Goal: Task Accomplishment & Management: Complete application form

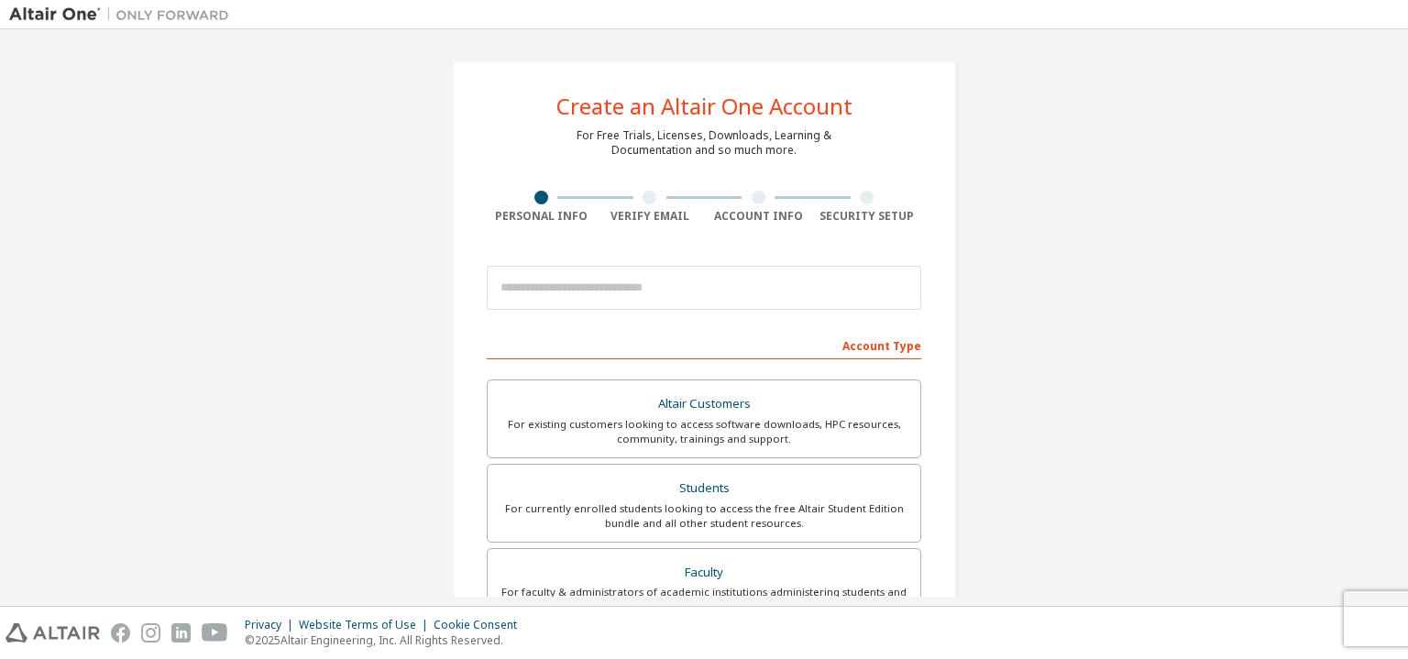
click at [969, 372] on div "Create an Altair One Account For Free Trials, Licenses, Downloads, Learning & D…" at bounding box center [704, 523] width 548 height 970
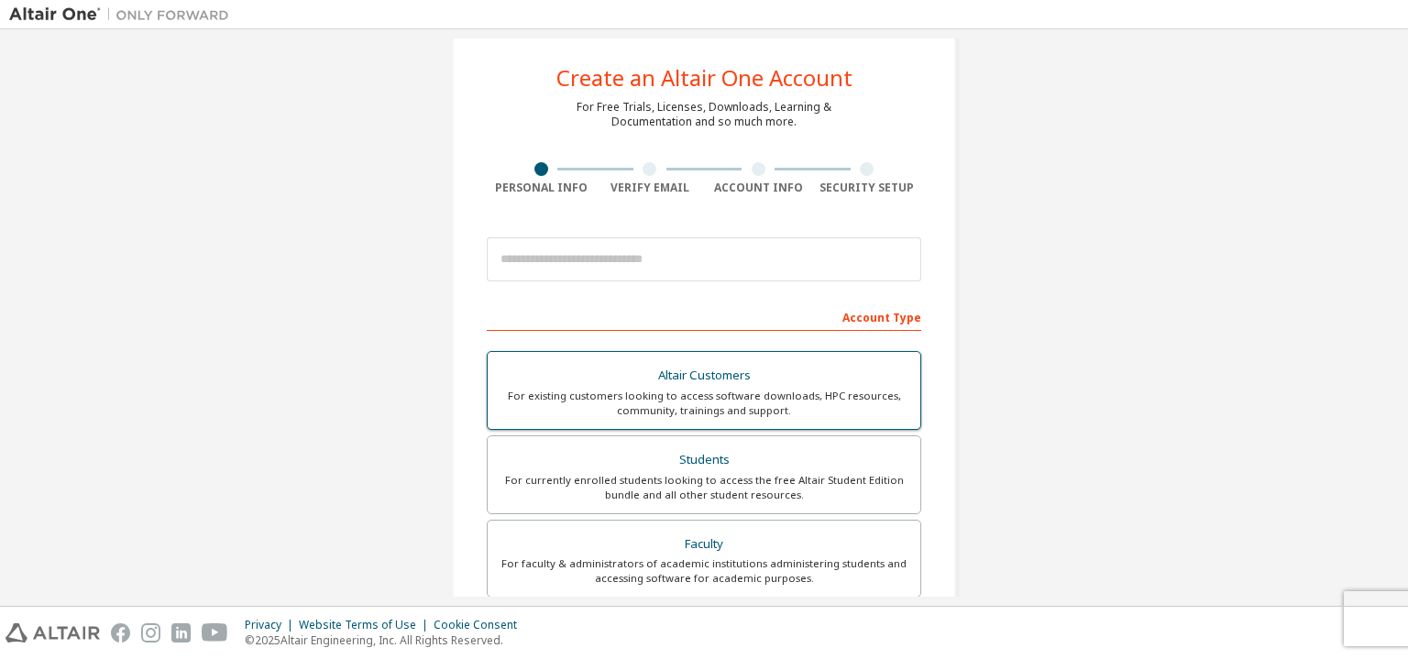
scroll to position [92, 0]
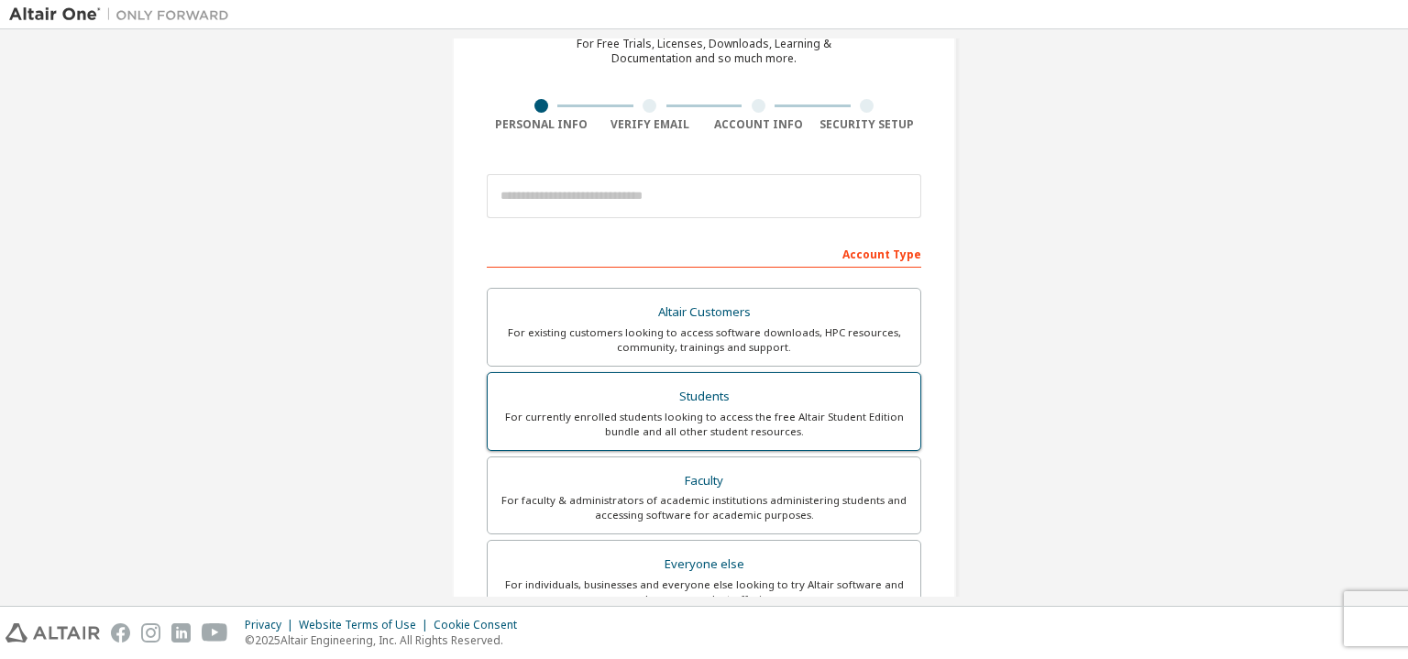
click at [728, 399] on div "Students" at bounding box center [704, 397] width 411 height 26
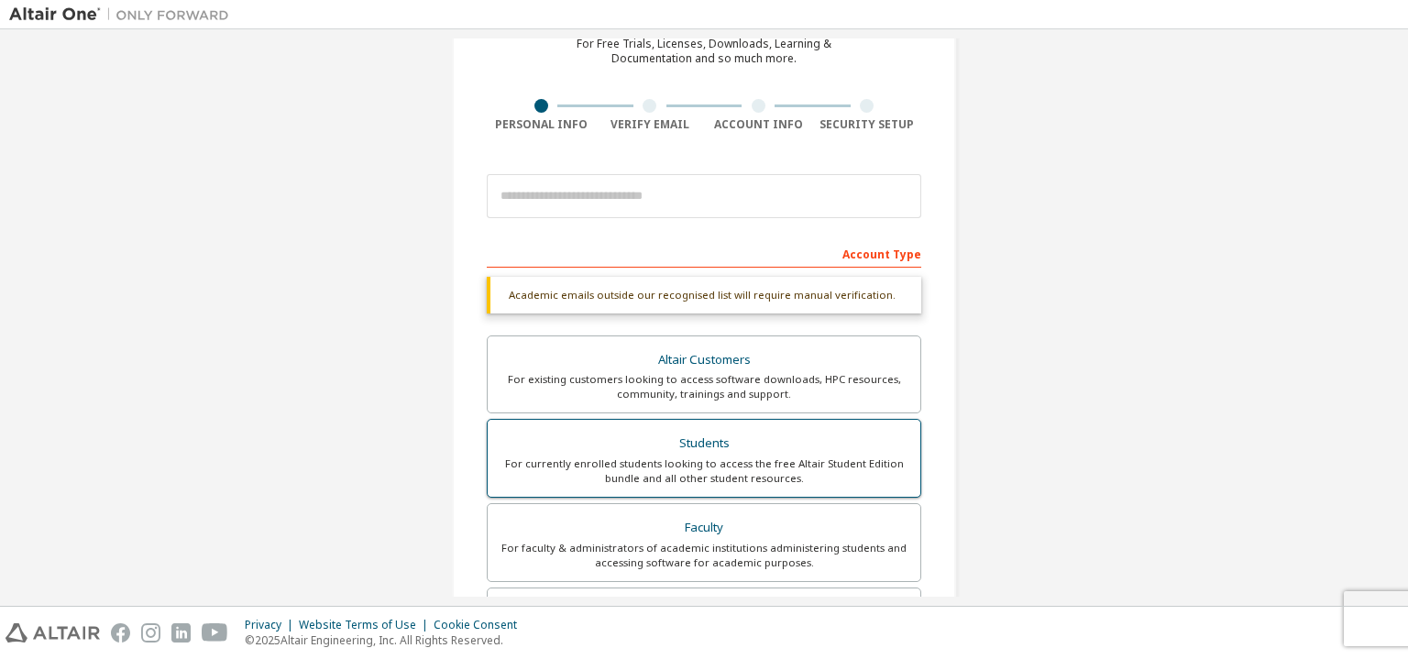
click at [690, 441] on div "Students" at bounding box center [704, 444] width 411 height 26
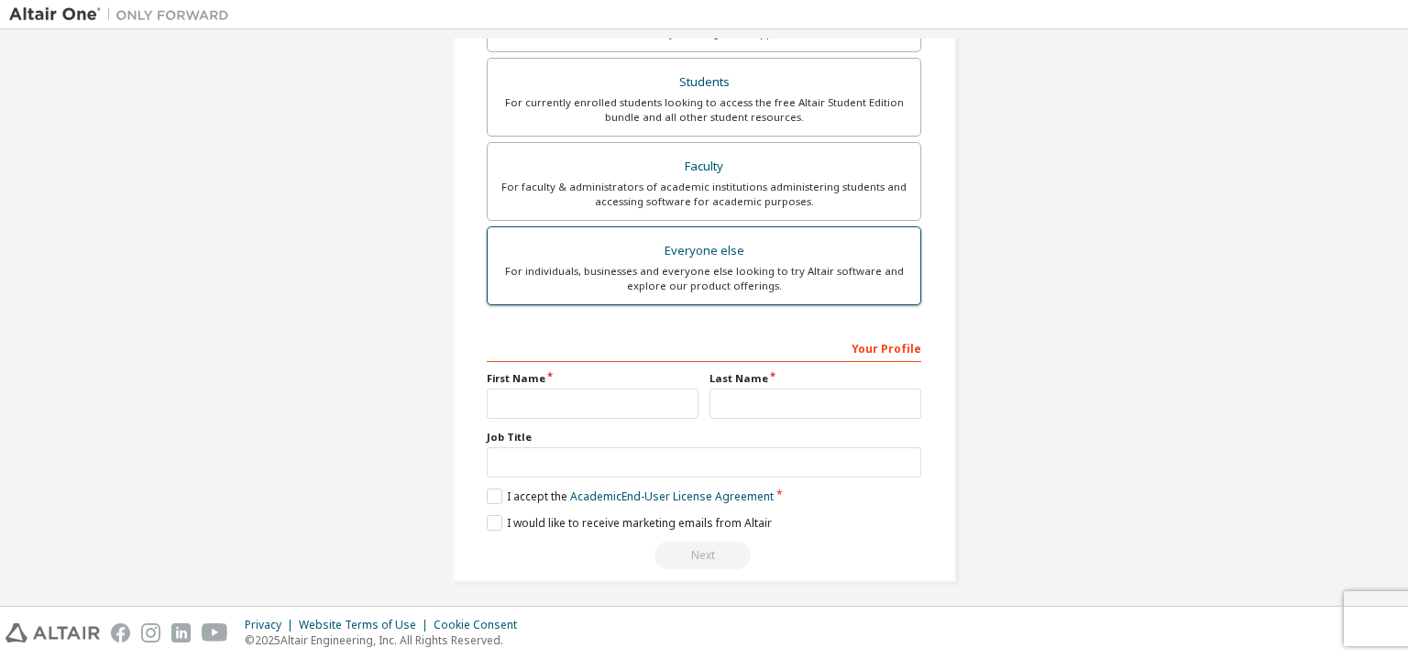
scroll to position [455, 0]
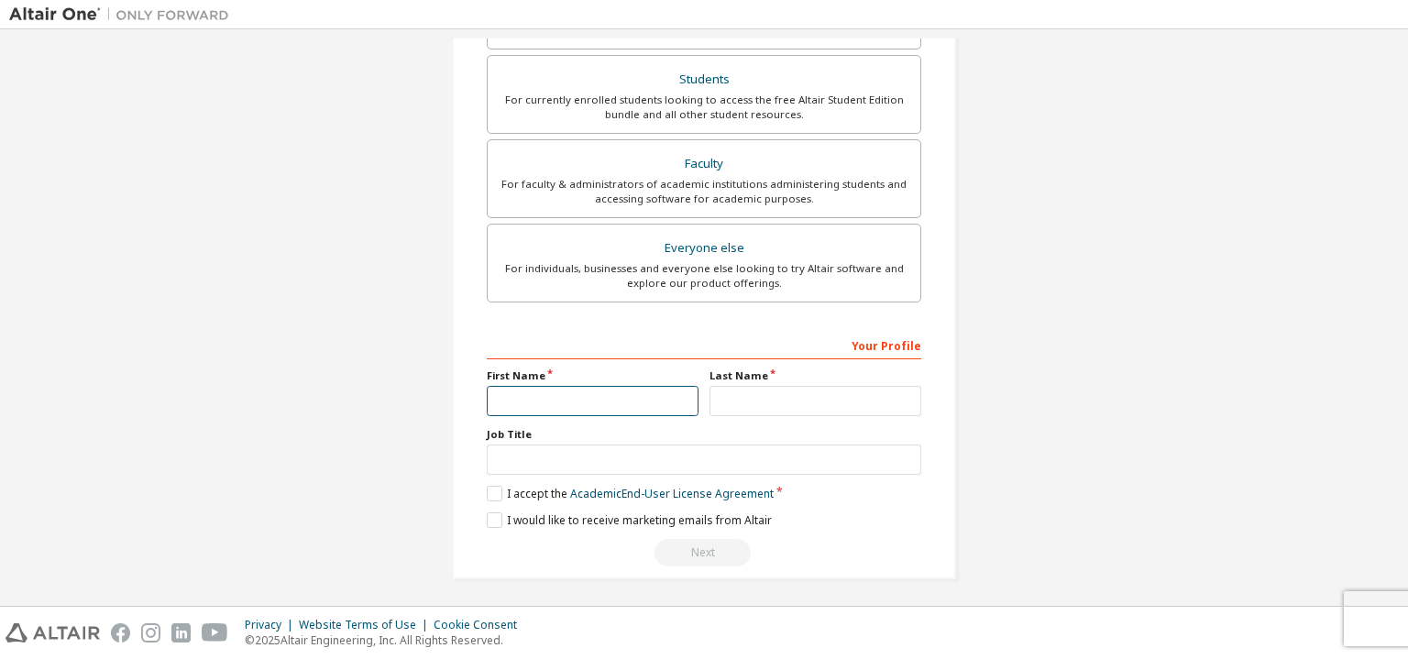
click at [612, 399] on input "text" at bounding box center [593, 401] width 212 height 30
drag, startPoint x: 882, startPoint y: 351, endPoint x: 834, endPoint y: 343, distance: 49.3
click at [882, 351] on div "Your Profile" at bounding box center [704, 344] width 434 height 29
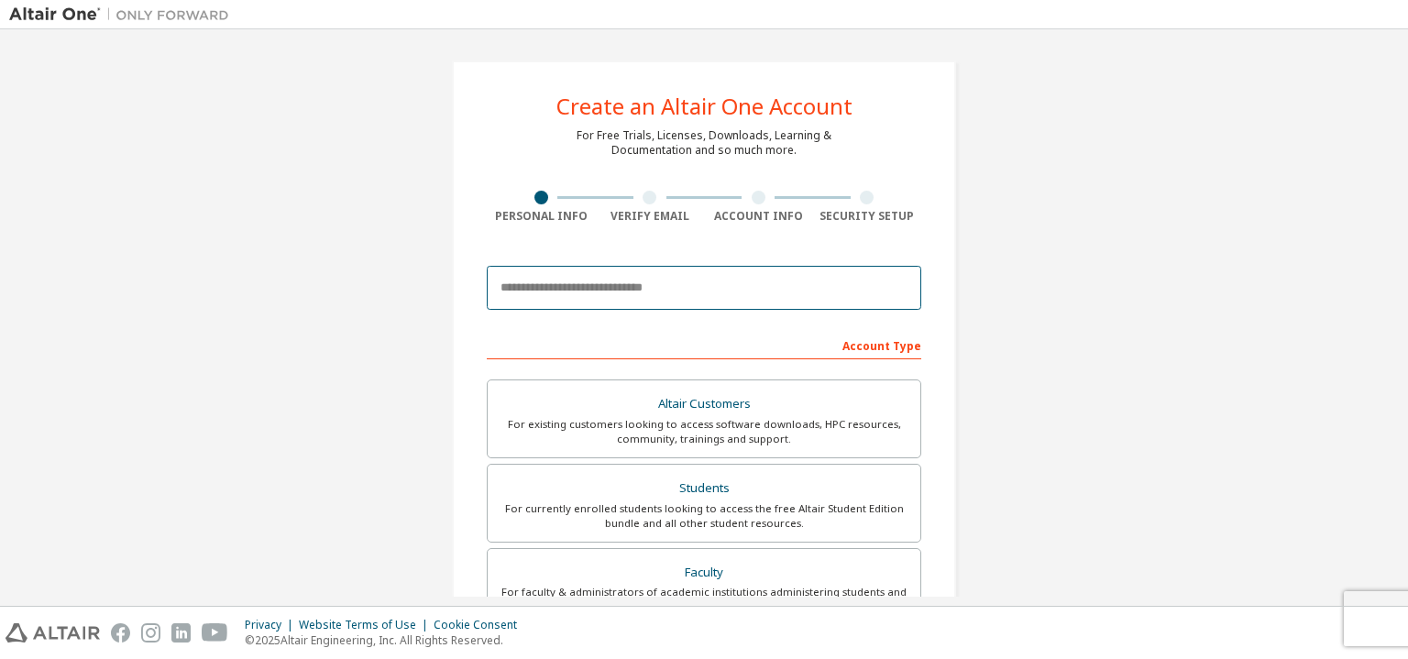
click at [584, 285] on input "email" at bounding box center [704, 288] width 434 height 44
type input "**********"
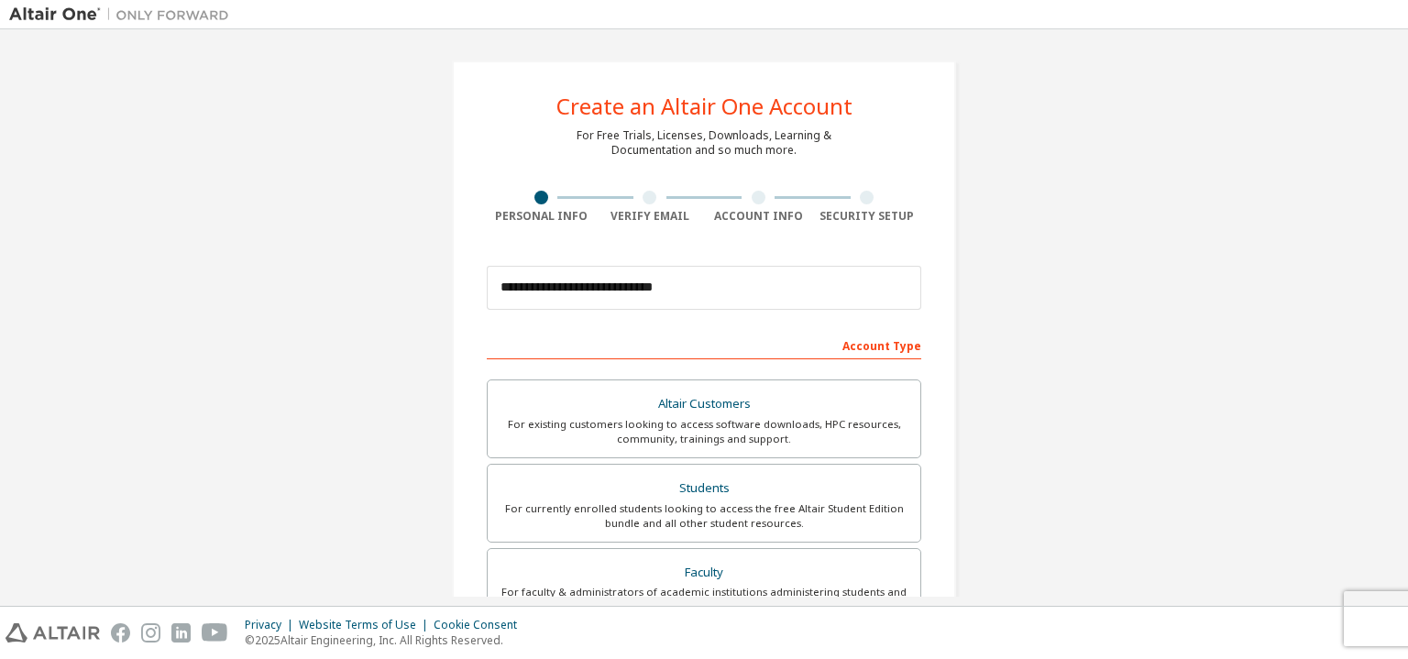
type input "**********"
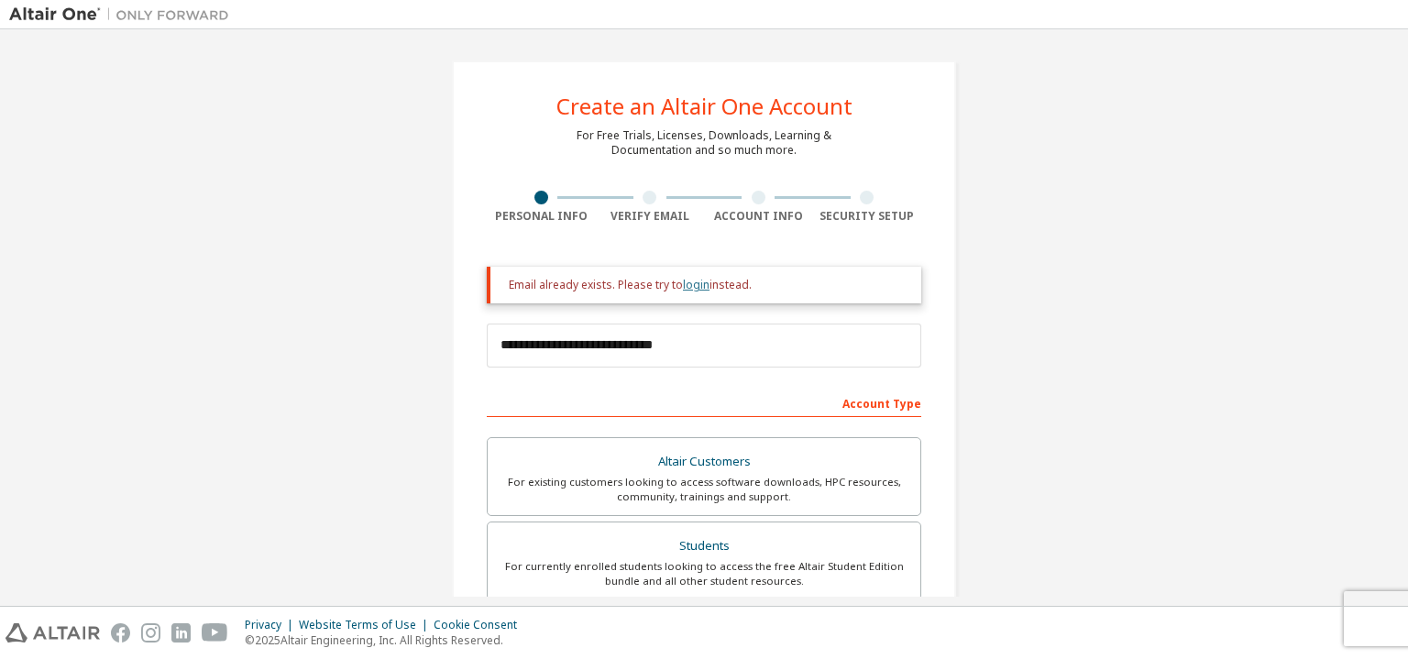
click at [690, 285] on link "login" at bounding box center [696, 285] width 27 height 16
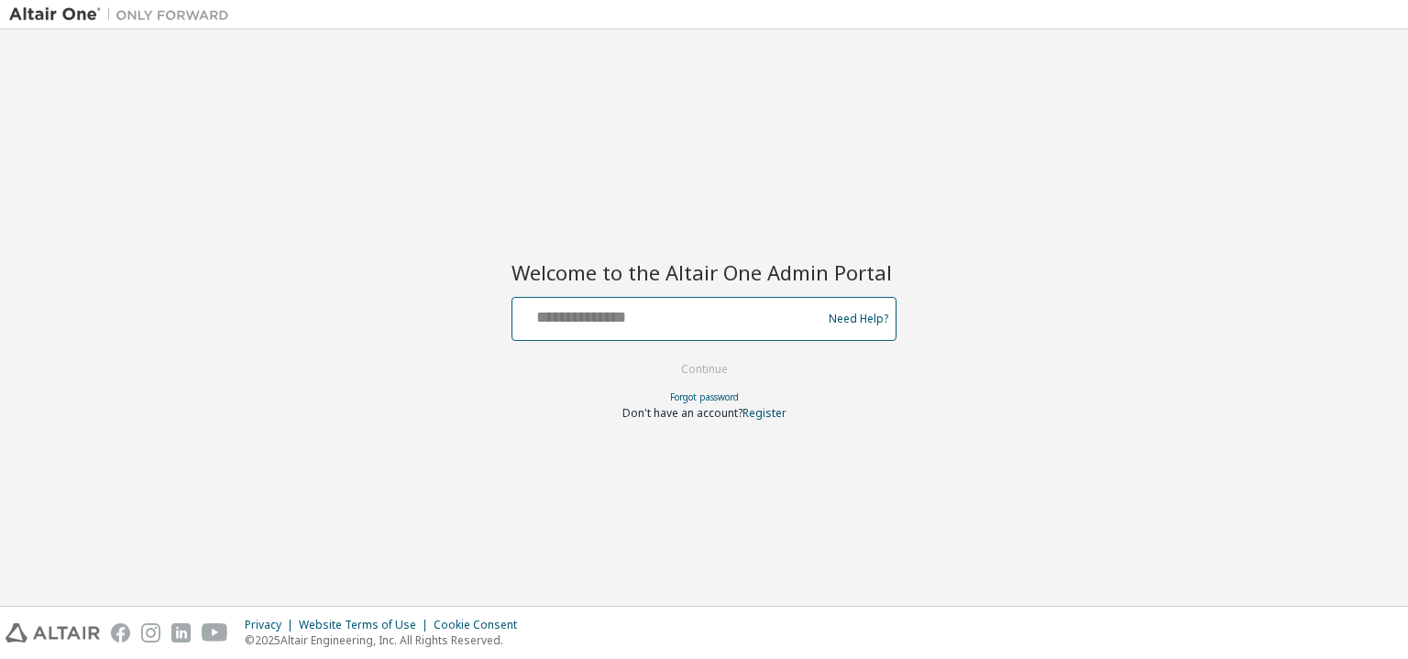
click at [747, 320] on input "text" at bounding box center [670, 314] width 300 height 27
type input "**********"
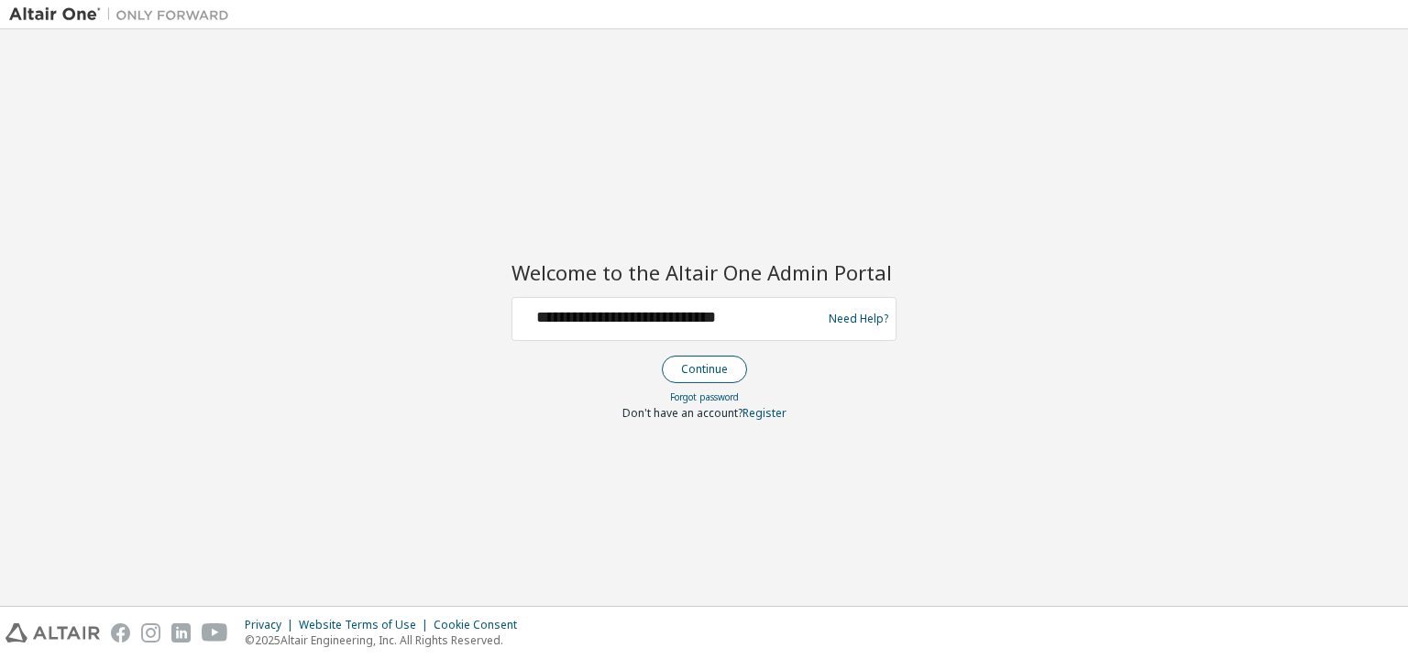
click at [720, 363] on button "Continue" at bounding box center [704, 369] width 85 height 27
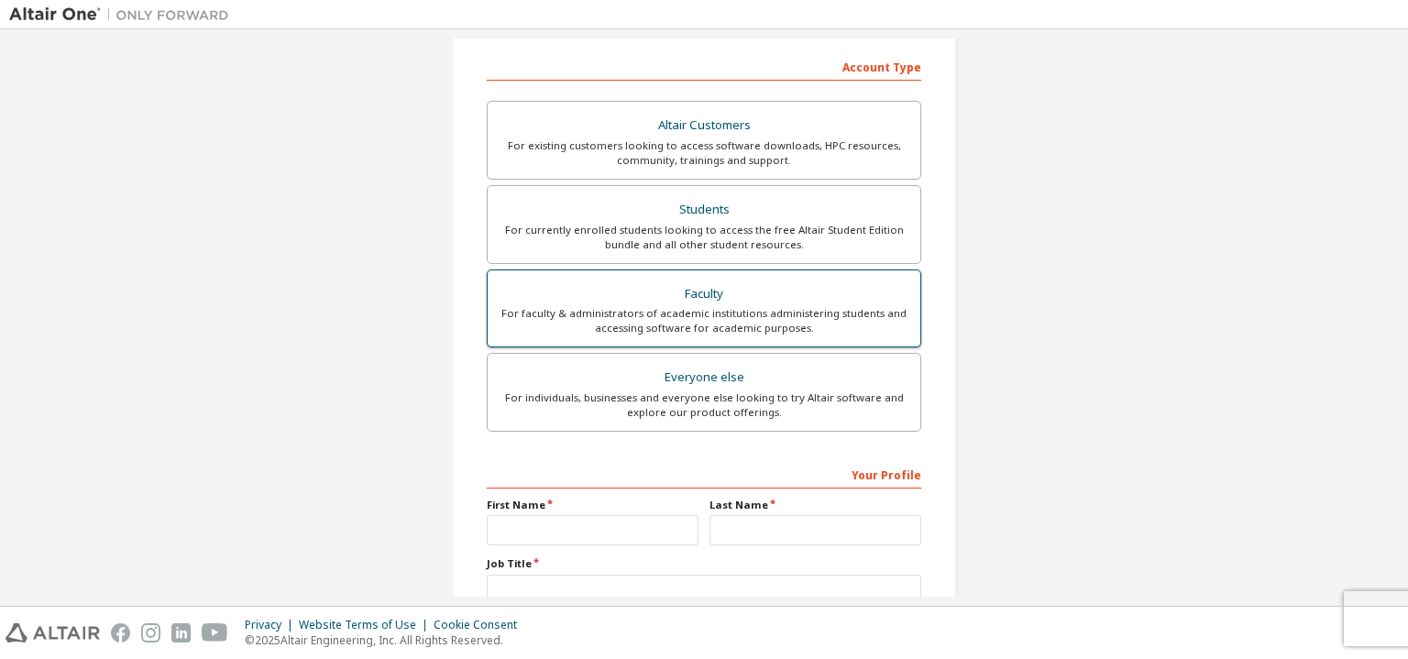
scroll to position [275, 0]
click at [674, 226] on div "For currently enrolled students looking to access the free Altair Student Editi…" at bounding box center [704, 240] width 411 height 29
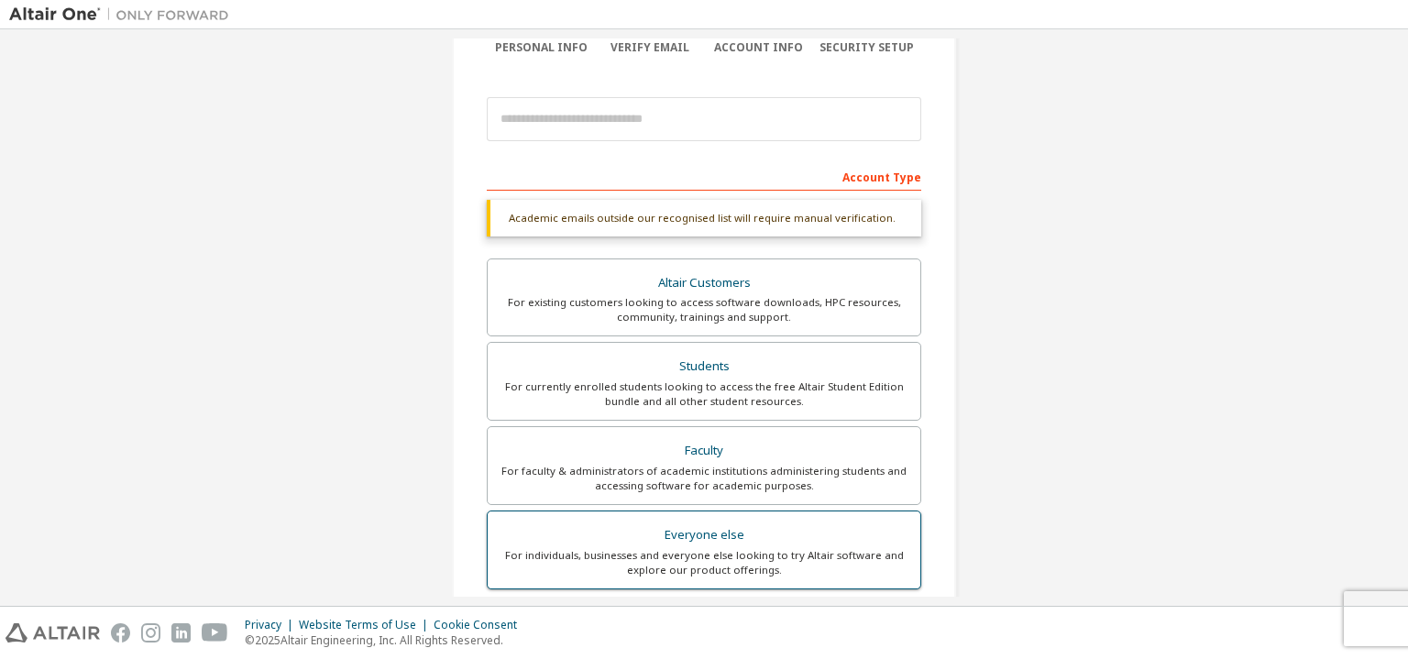
scroll to position [89, 0]
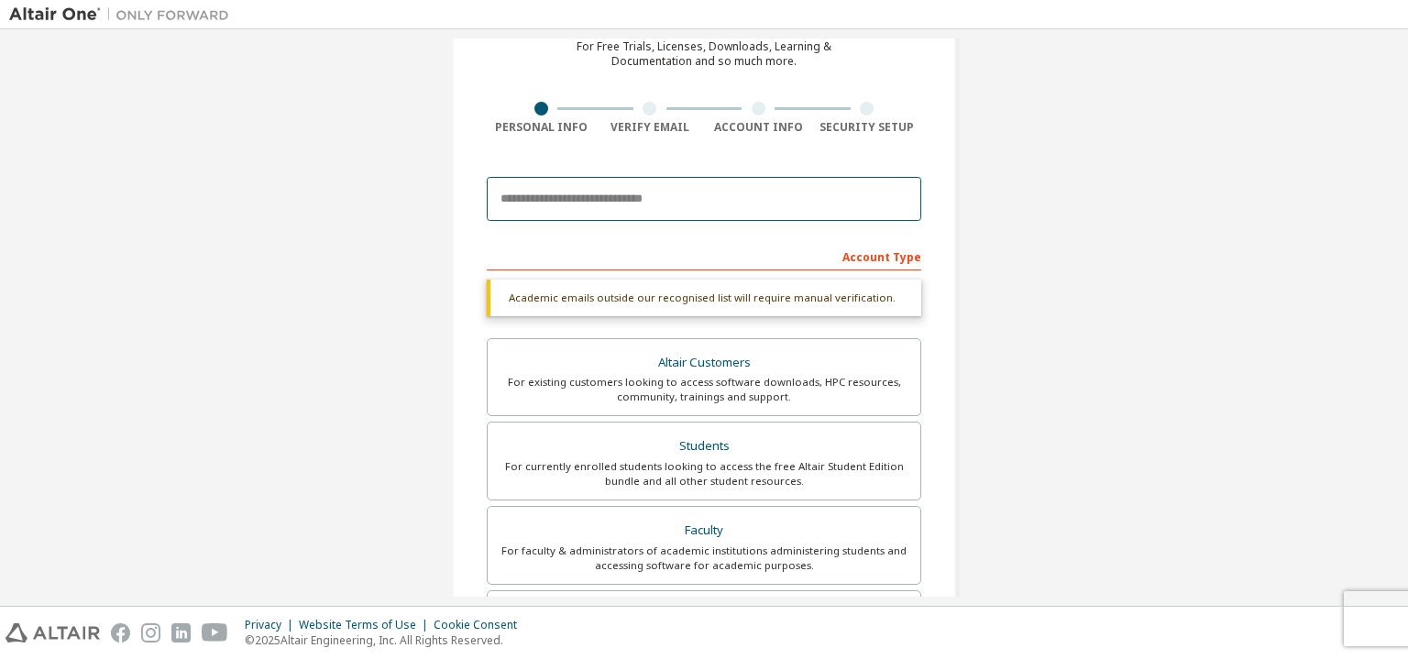
click at [587, 202] on input "email" at bounding box center [704, 199] width 434 height 44
type input "**********"
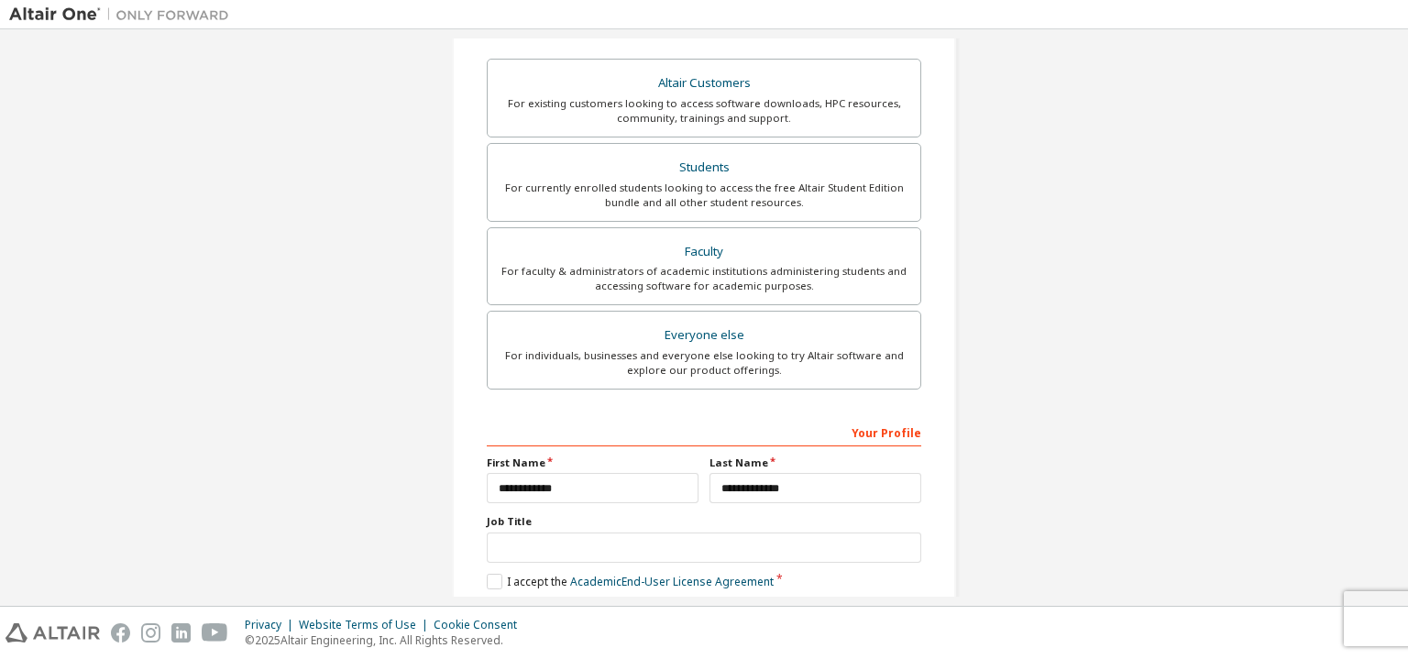
scroll to position [466, 0]
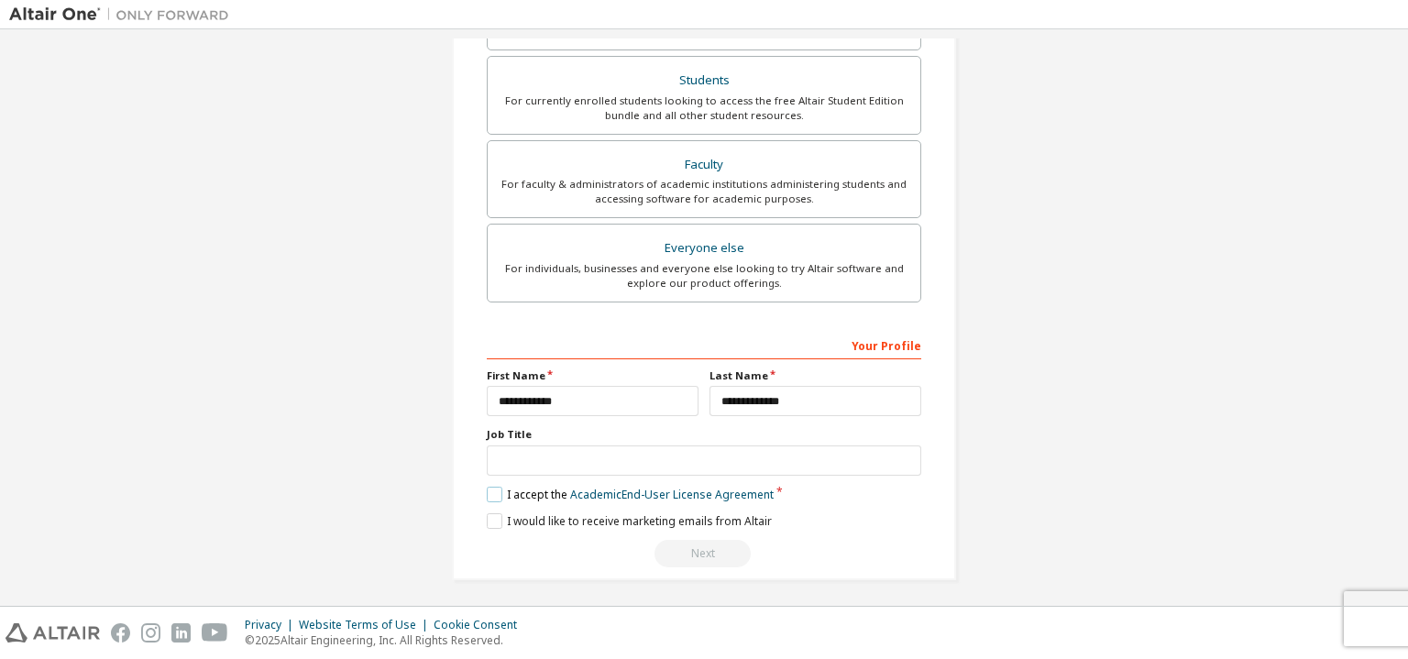
click at [490, 487] on label "I accept the Academic End-User License Agreement" at bounding box center [630, 495] width 287 height 16
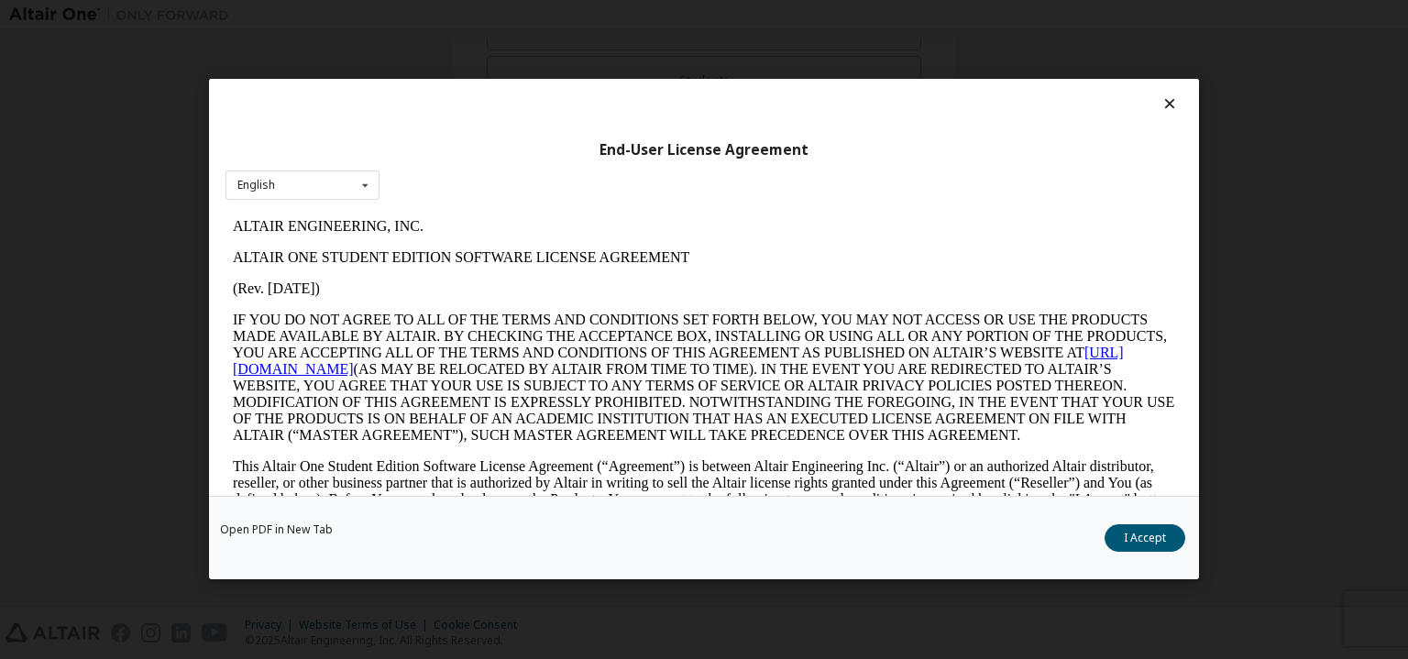
scroll to position [0, 0]
click at [1121, 545] on button "I Accept" at bounding box center [1144, 538] width 81 height 27
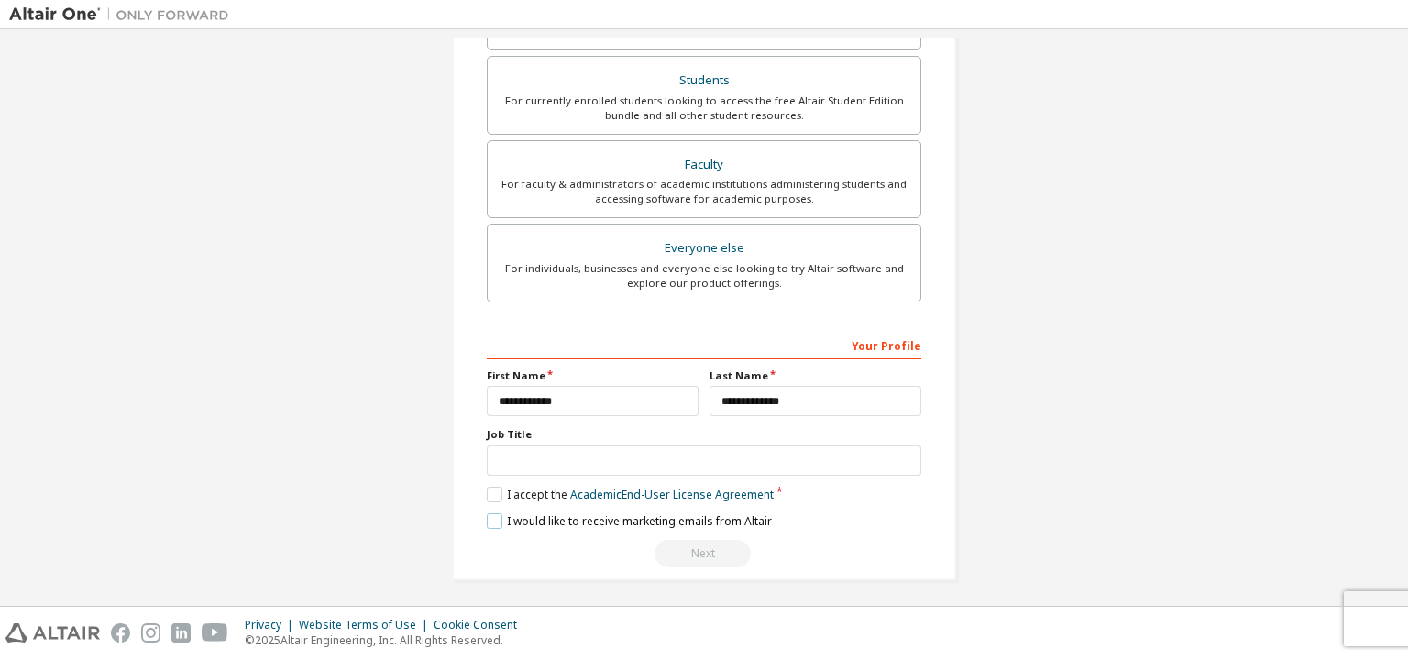
click at [499, 514] on label "I would like to receive marketing emails from Altair" at bounding box center [629, 521] width 285 height 16
